Goal: Information Seeking & Learning: Learn about a topic

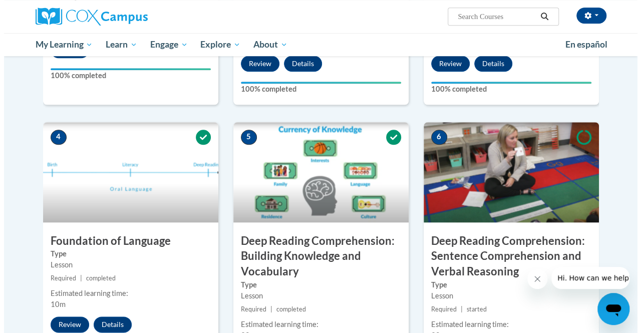
scroll to position [451, 0]
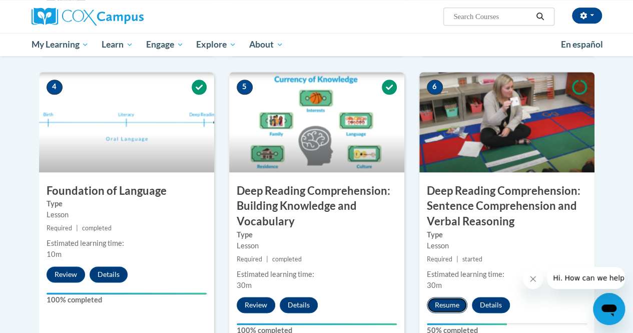
click at [450, 303] on button "Resume" at bounding box center [447, 305] width 41 height 16
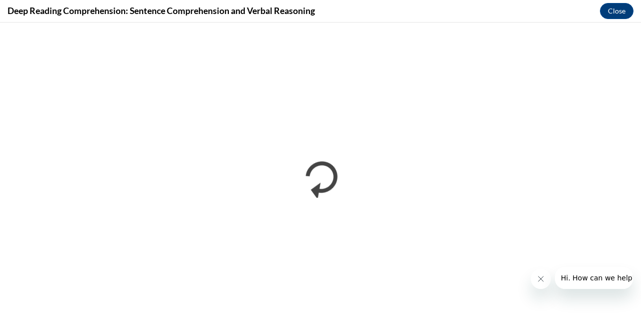
scroll to position [0, 0]
